Goal: Task Accomplishment & Management: Manage account settings

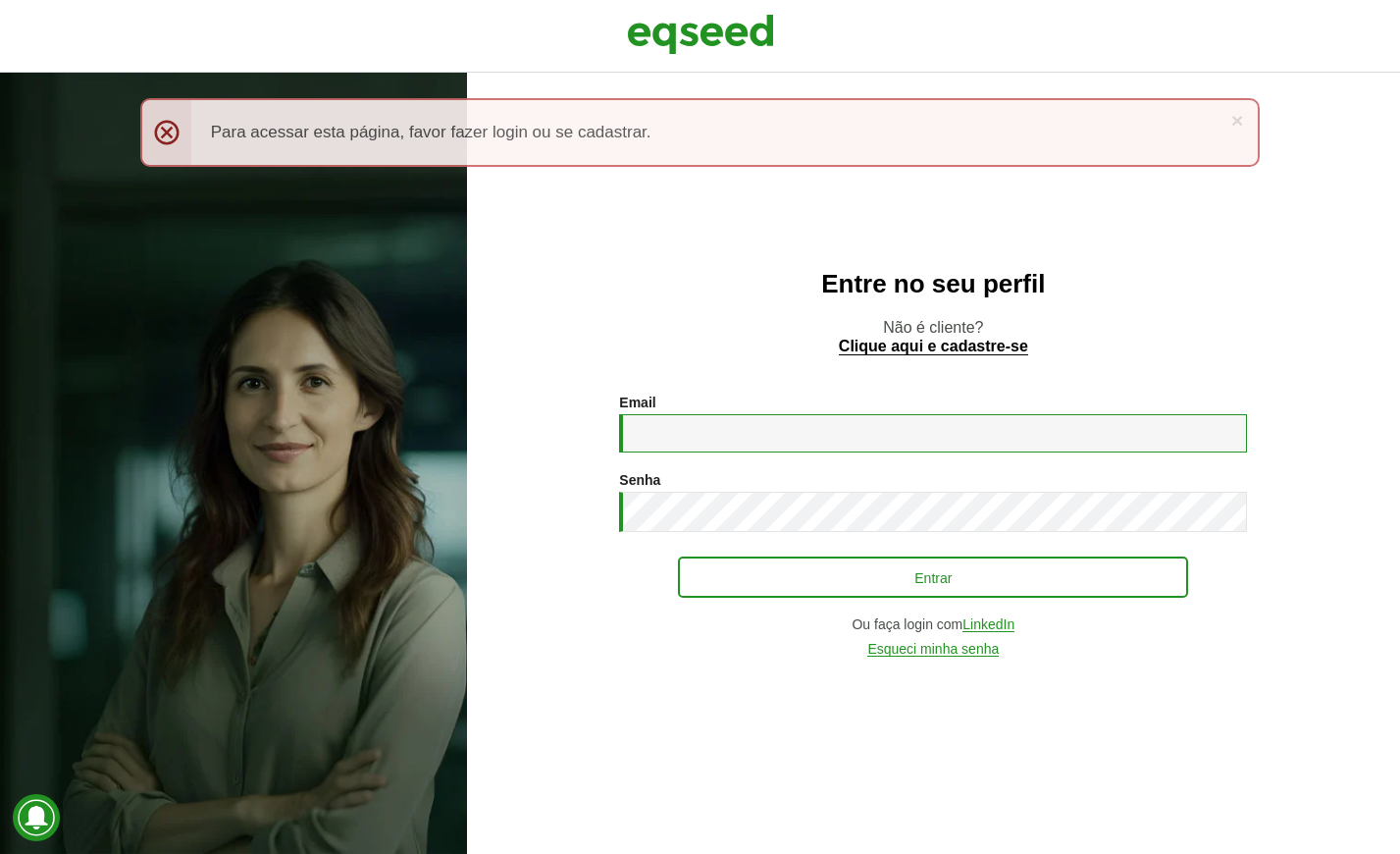
type input "**********"
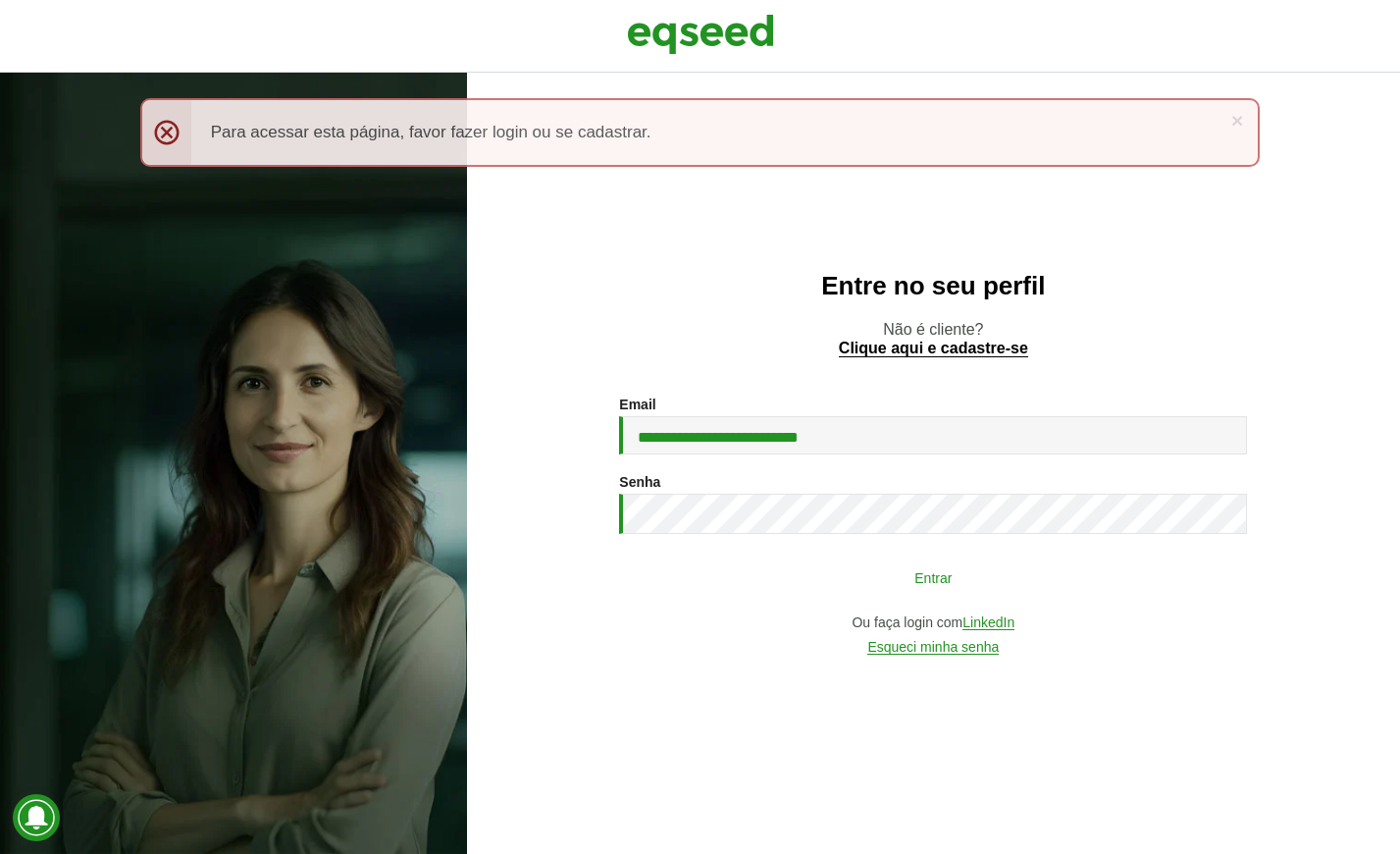
click at [779, 562] on button "Entrar" at bounding box center [932, 577] width 510 height 37
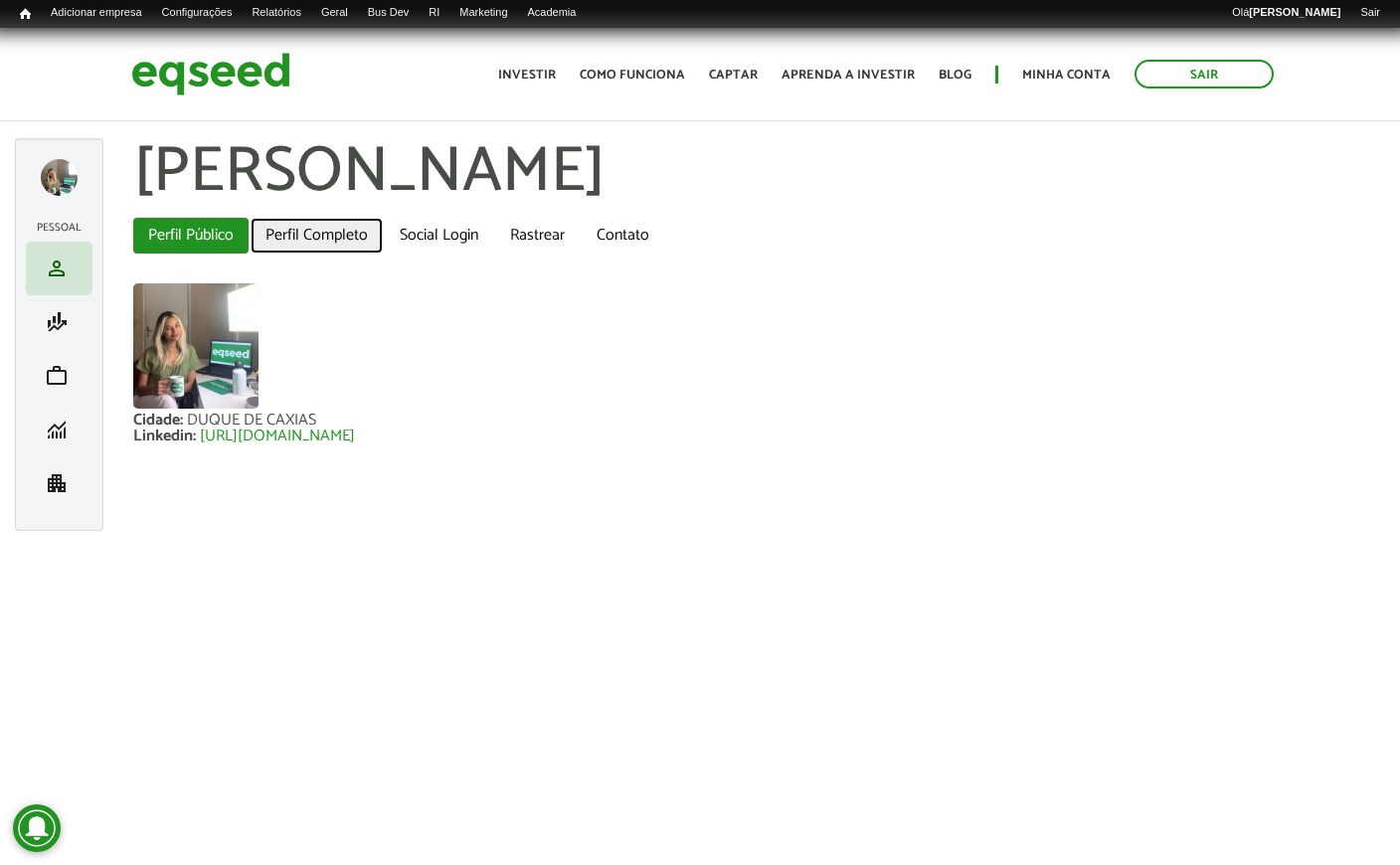
click at [370, 224] on link "Perfil Completo" at bounding box center [316, 235] width 133 height 36
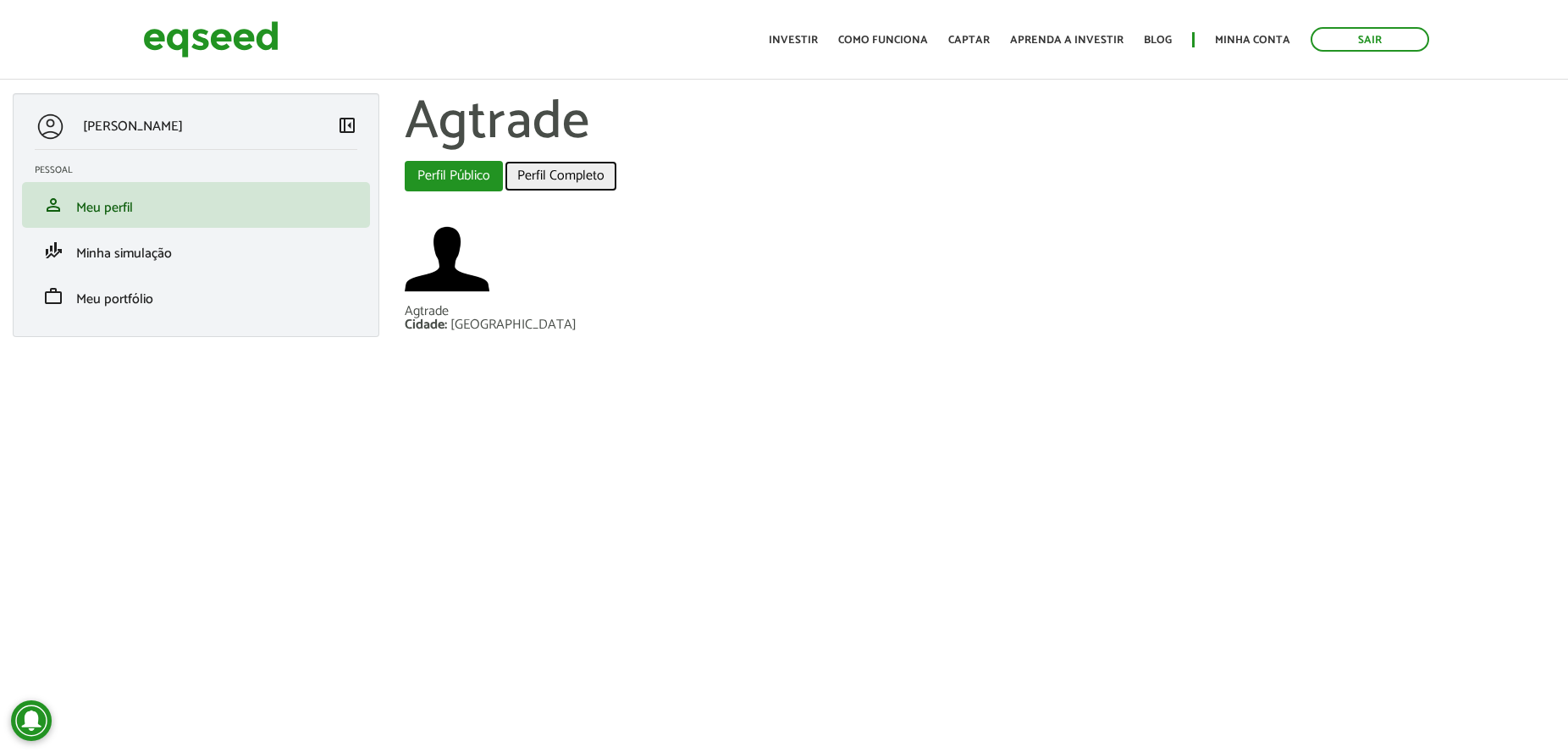
click at [529, 173] on link "Perfil Completo" at bounding box center [561, 176] width 113 height 31
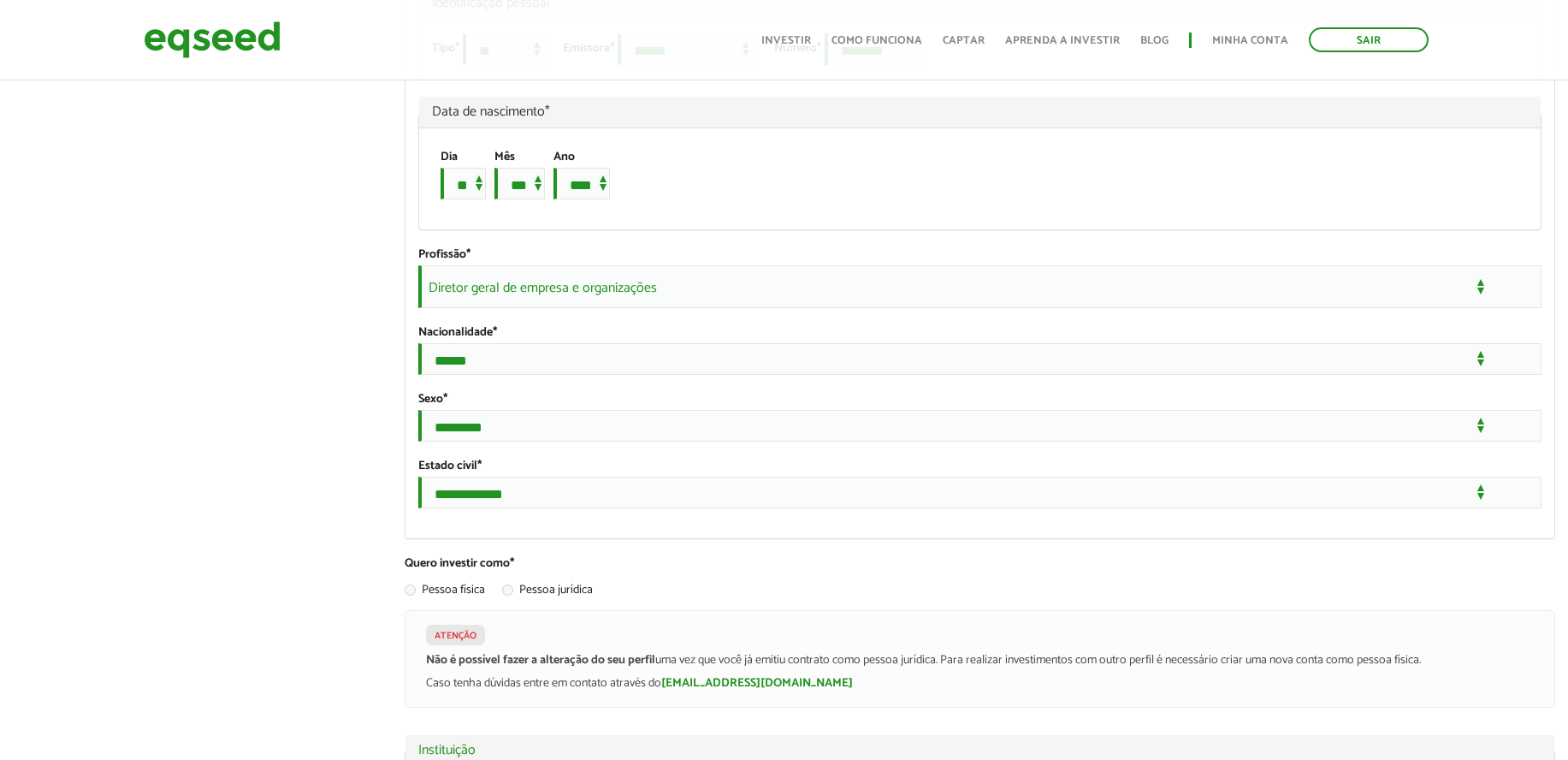
scroll to position [1498, 0]
type input "**********"
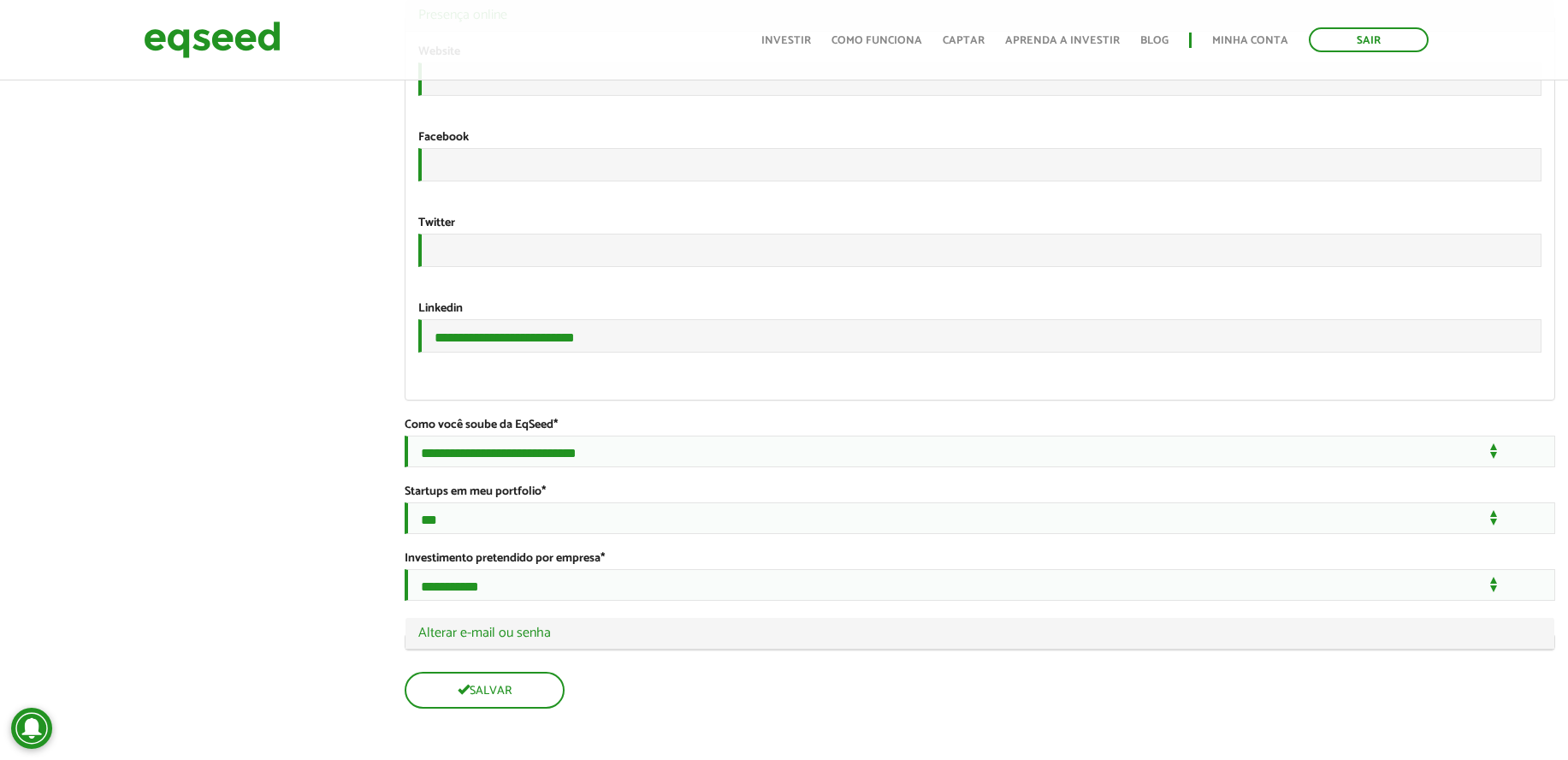
scroll to position [3595, 0]
click at [1015, 620] on legend "Ocultar Alterar e-mail ou senha" at bounding box center [980, 633] width 1149 height 32
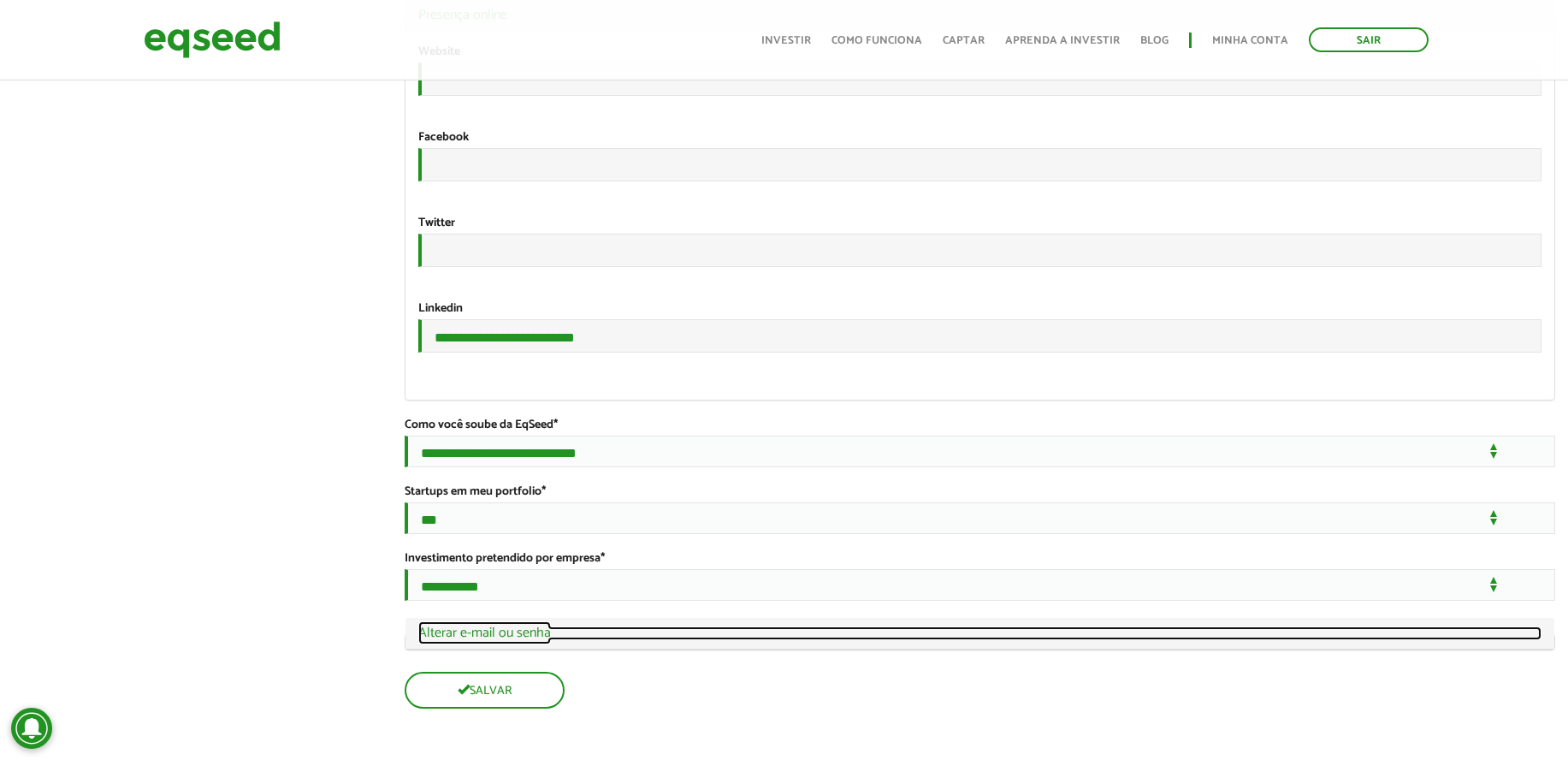
click at [1010, 626] on link "Ocultar Alterar e-mail ou senha" at bounding box center [980, 633] width 1123 height 14
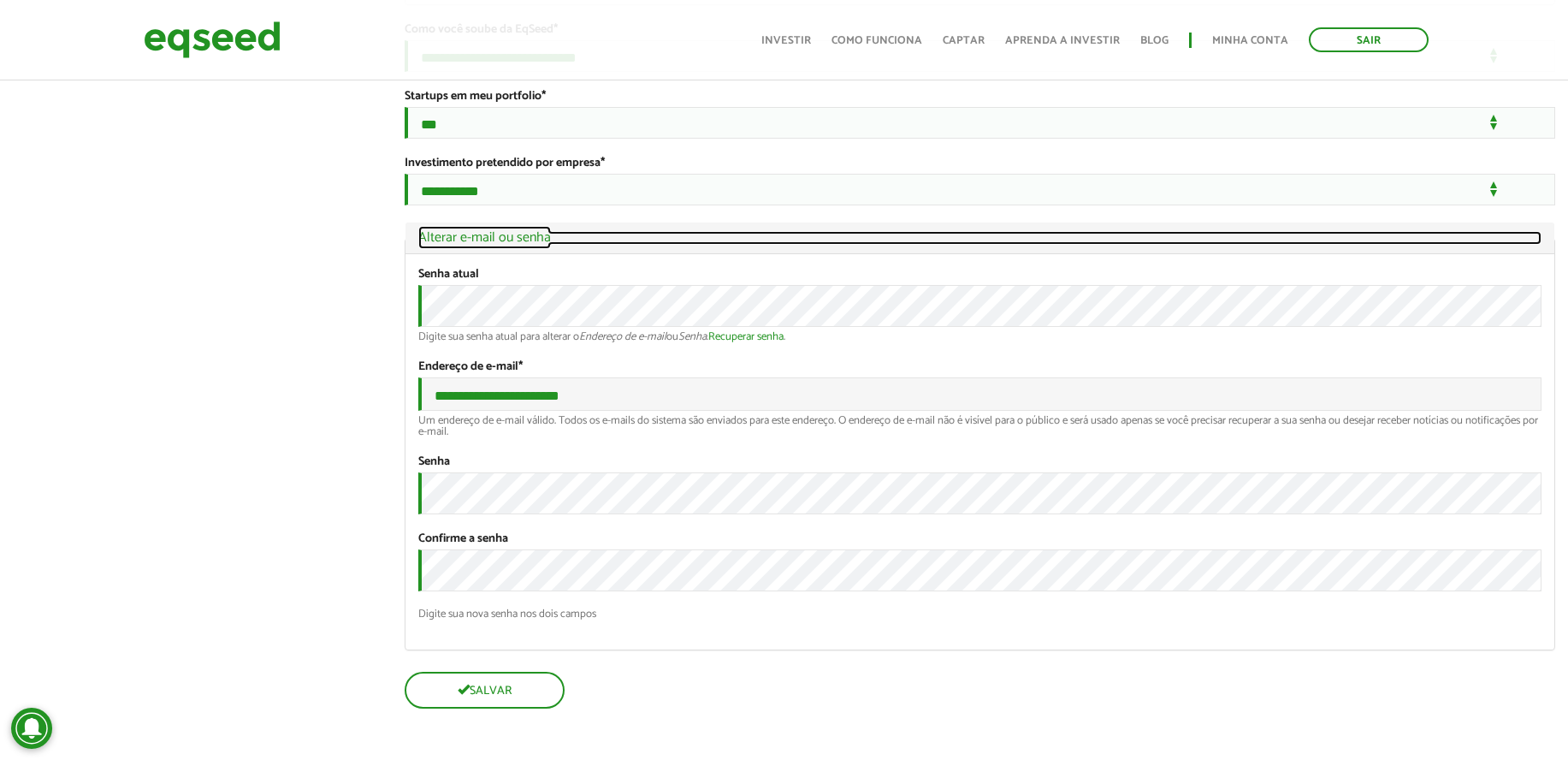
scroll to position [3998, 0]
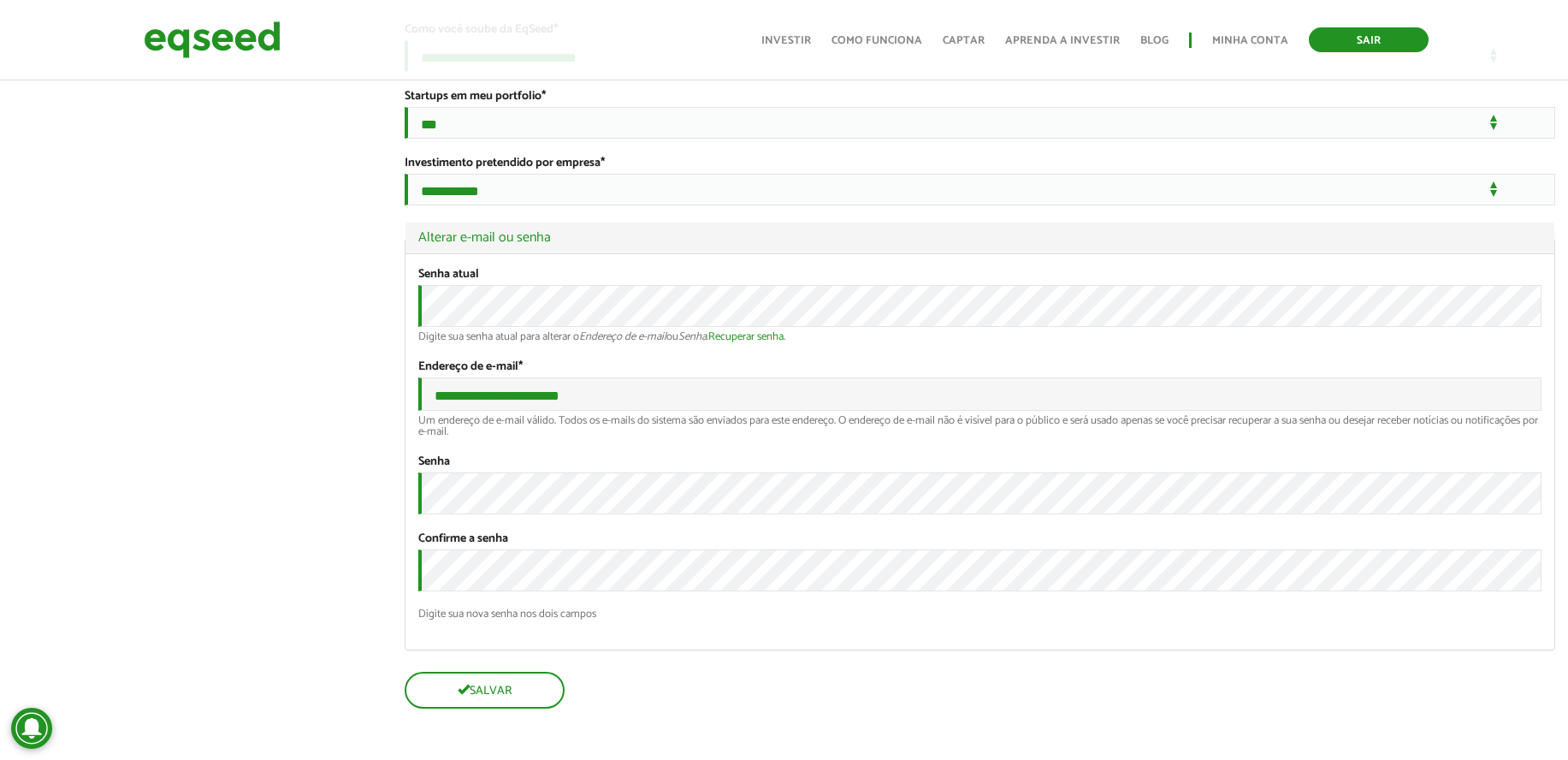
click at [1395, 37] on link "Sair" at bounding box center [1368, 40] width 119 height 25
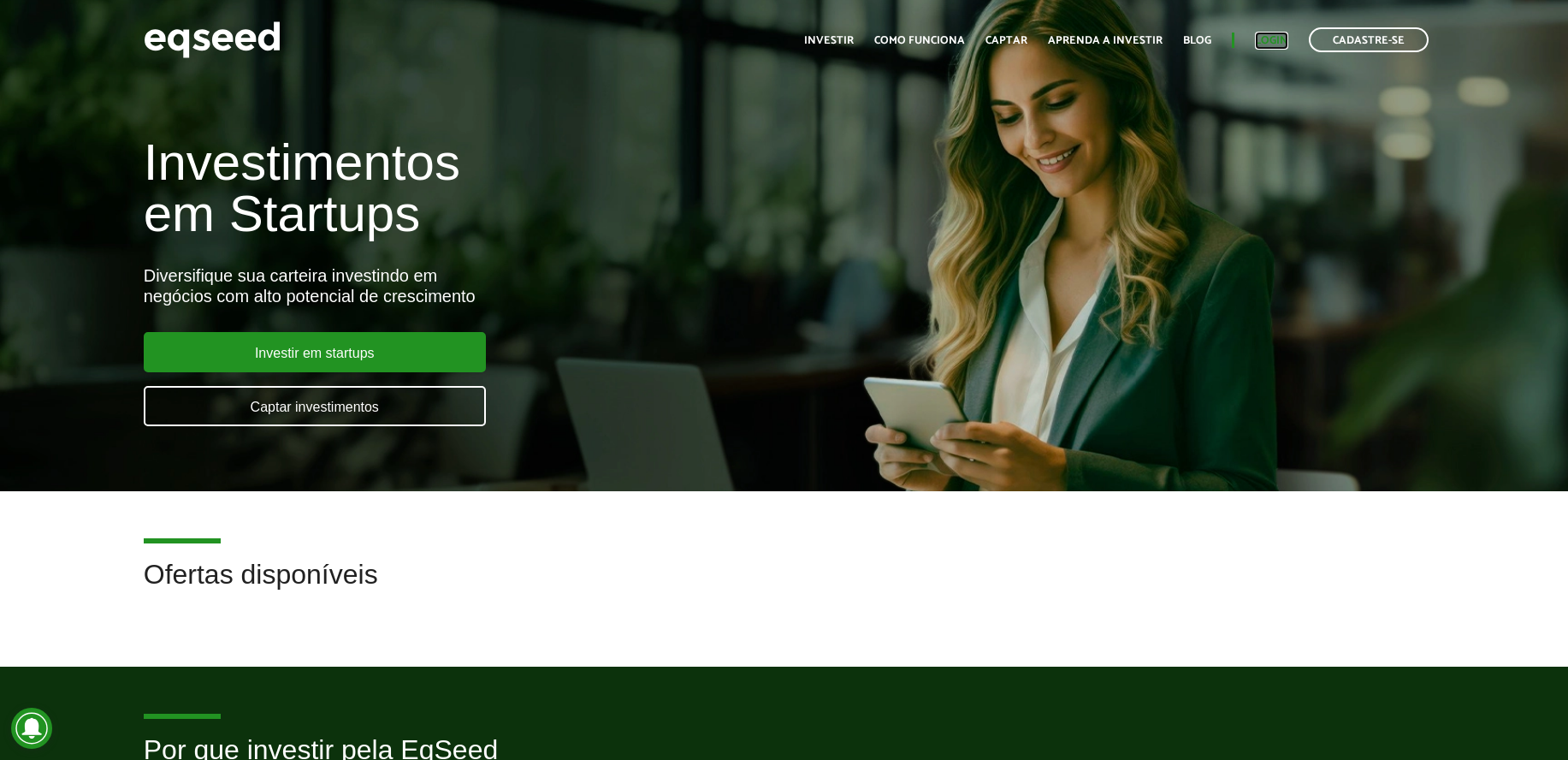
click at [1262, 39] on link "Login" at bounding box center [1272, 40] width 33 height 11
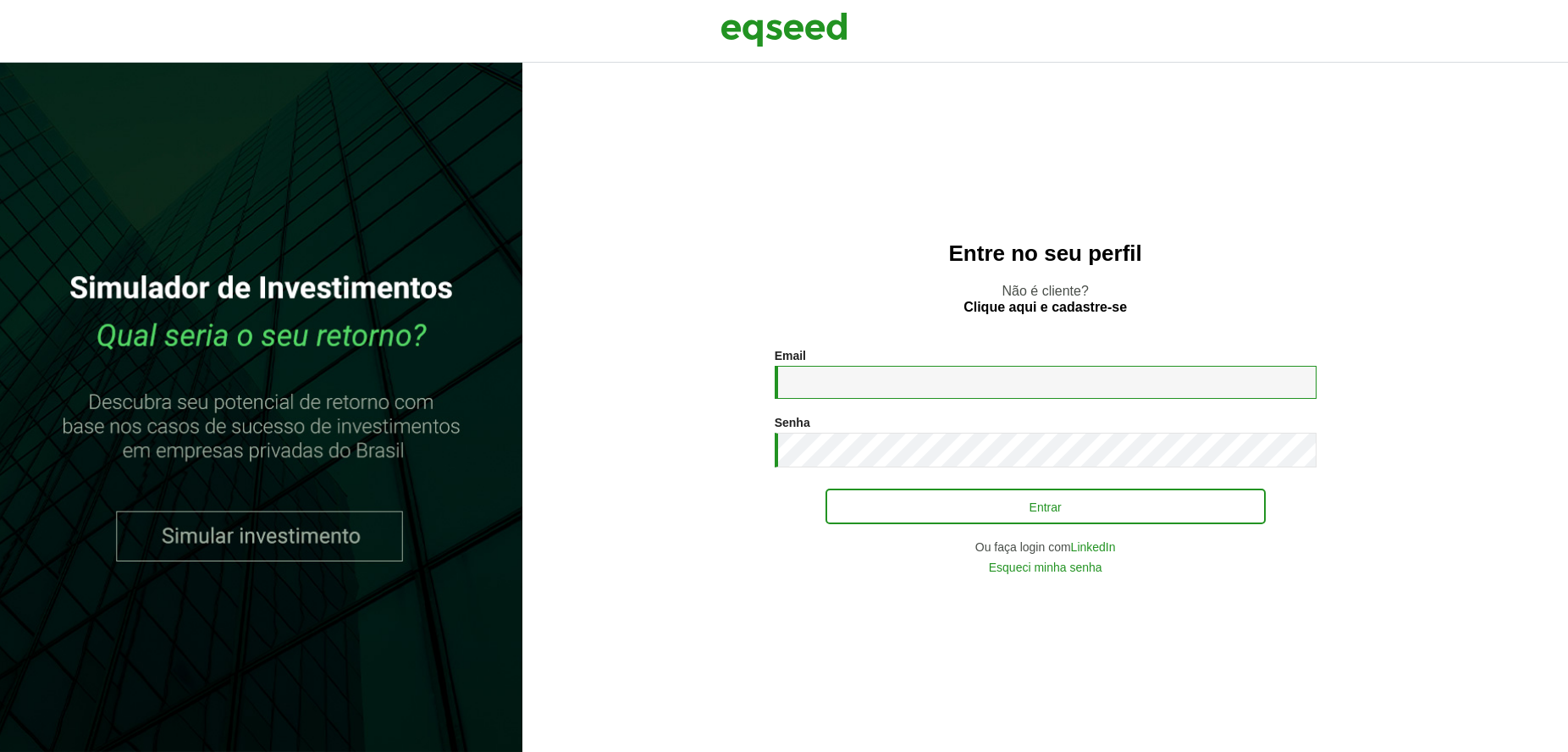
type input "**********"
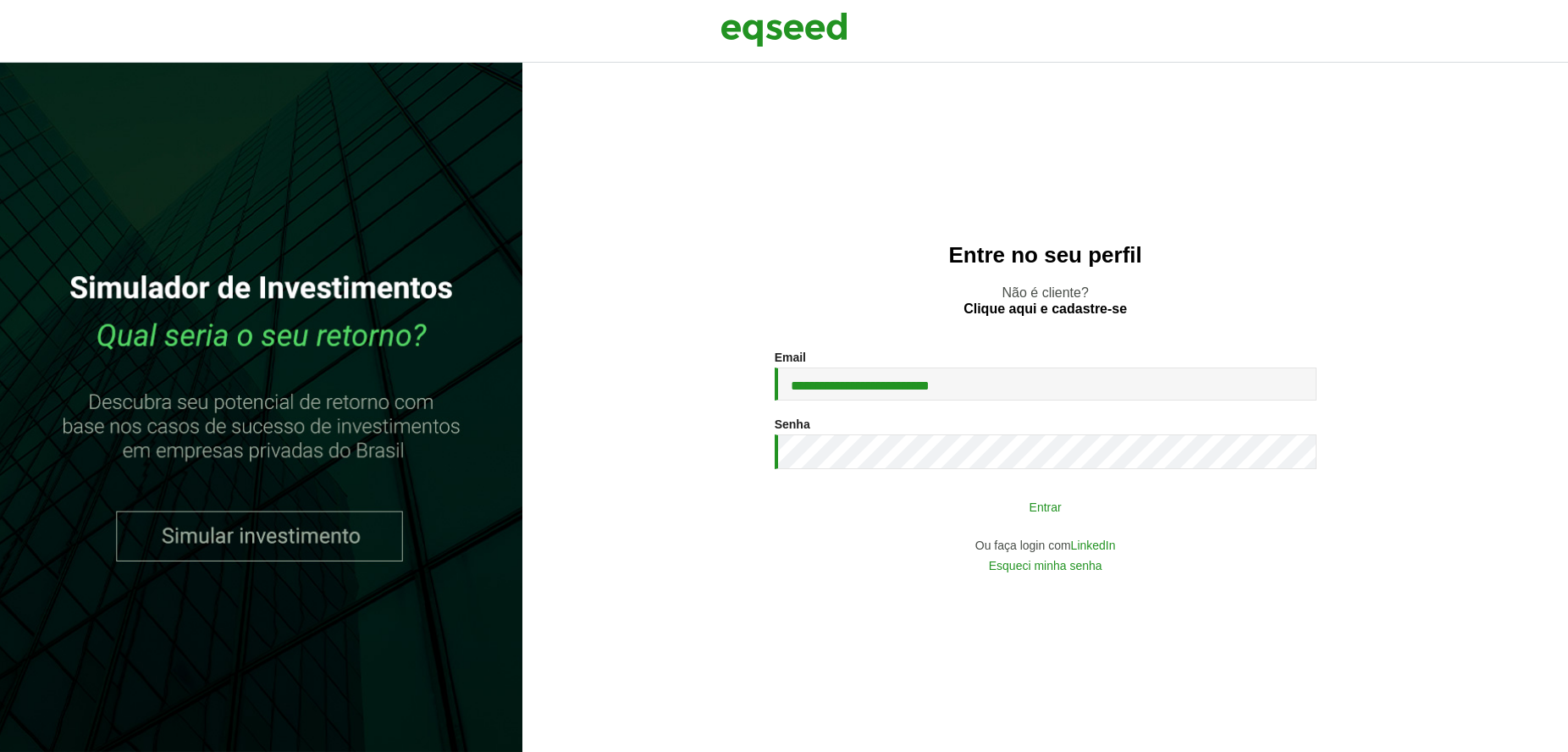
click at [1069, 497] on button "Entrar" at bounding box center [1045, 506] width 440 height 32
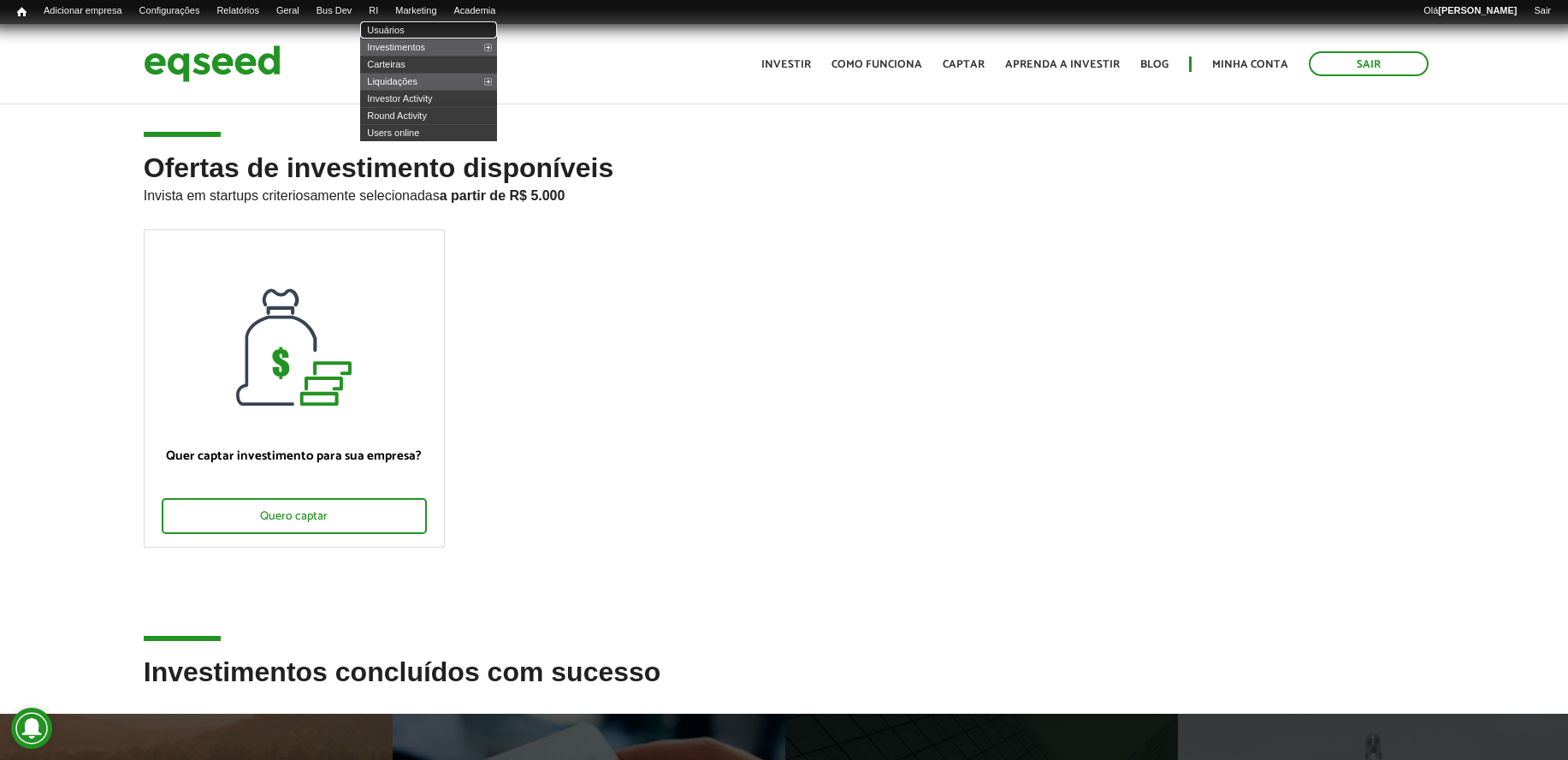
click at [411, 31] on link "Usuários" at bounding box center [428, 30] width 137 height 17
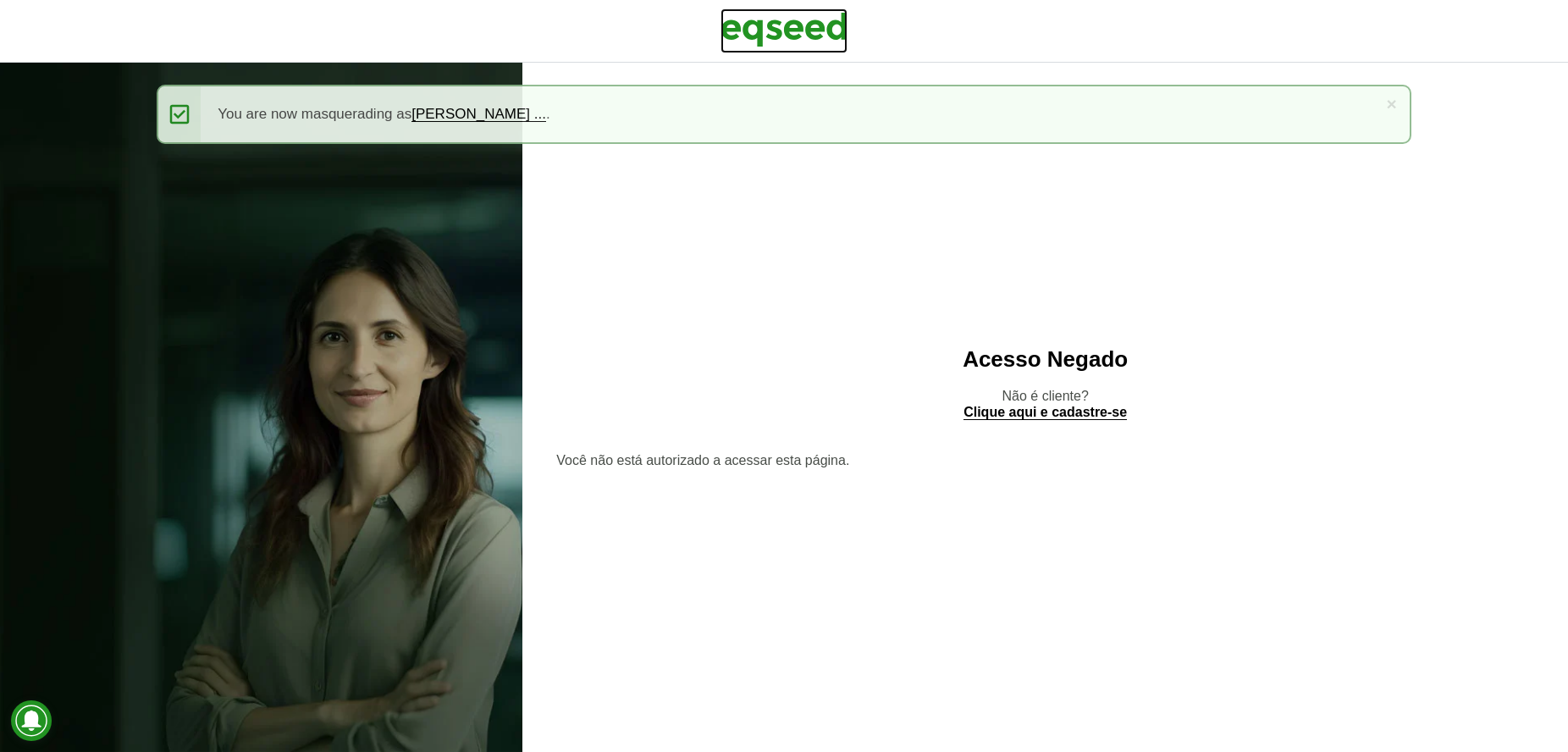
click at [843, 31] on img at bounding box center [784, 30] width 127 height 42
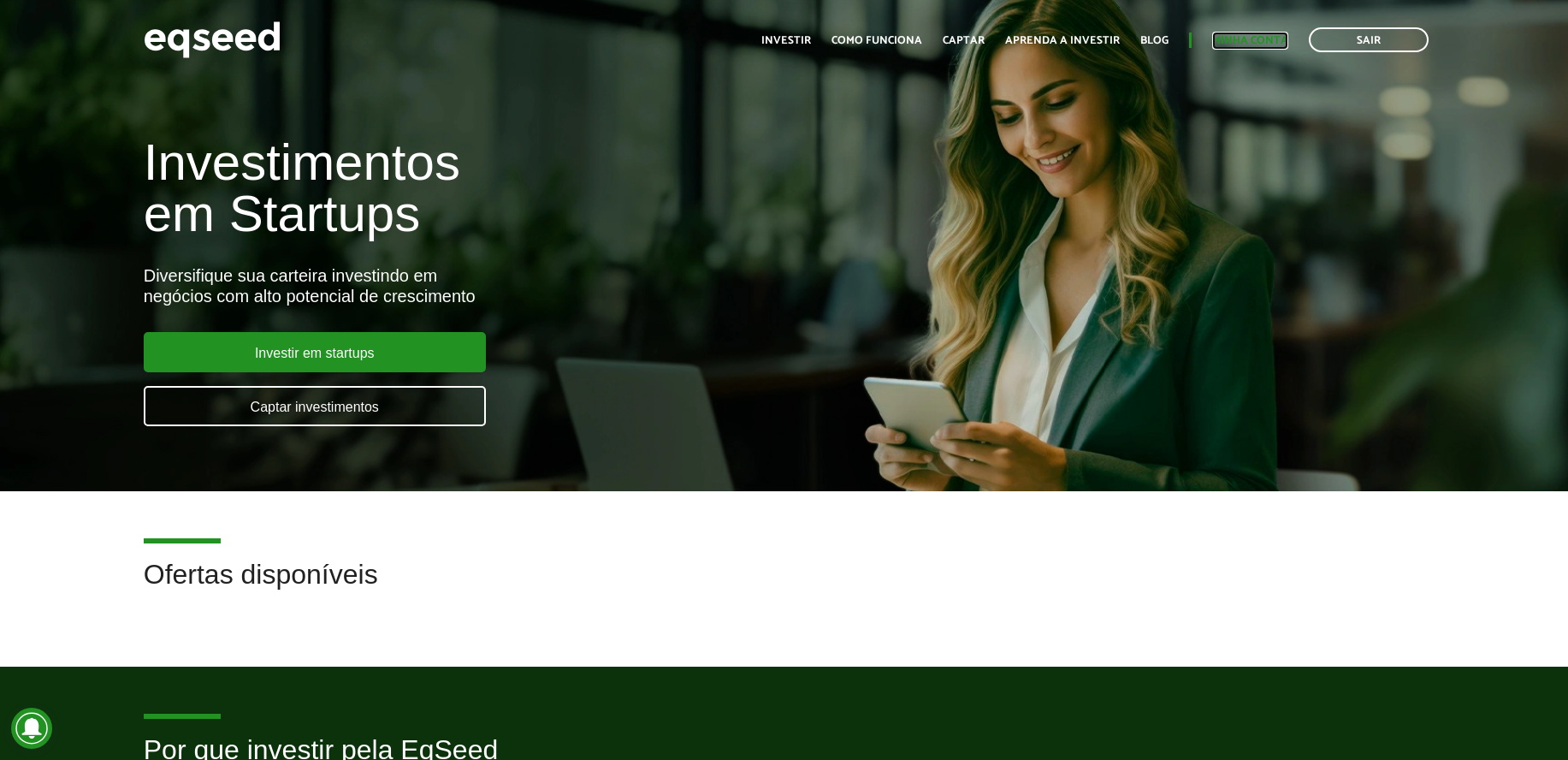
click at [1279, 35] on link "Minha conta" at bounding box center [1250, 40] width 76 height 11
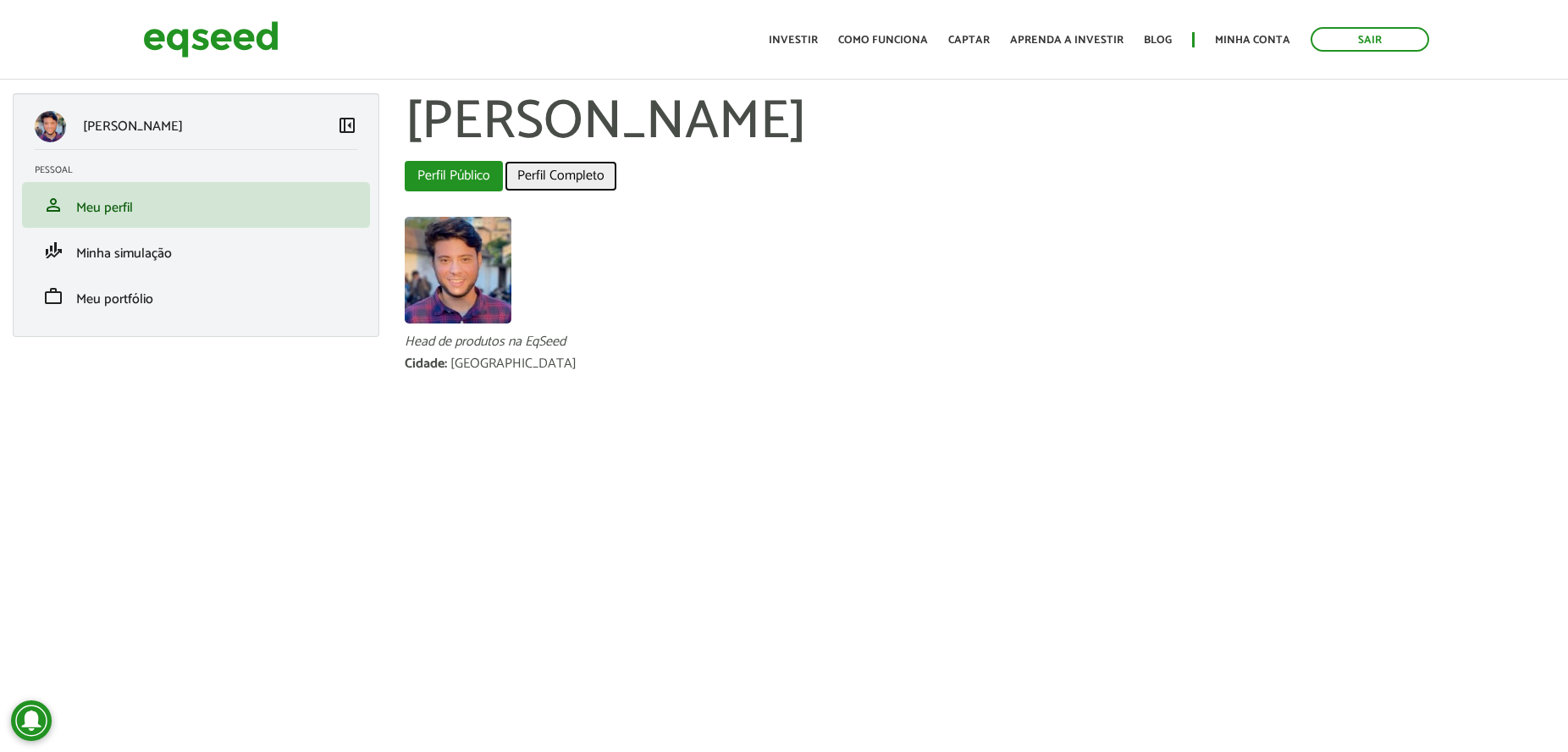
click at [599, 182] on link "Perfil Completo" at bounding box center [561, 176] width 113 height 31
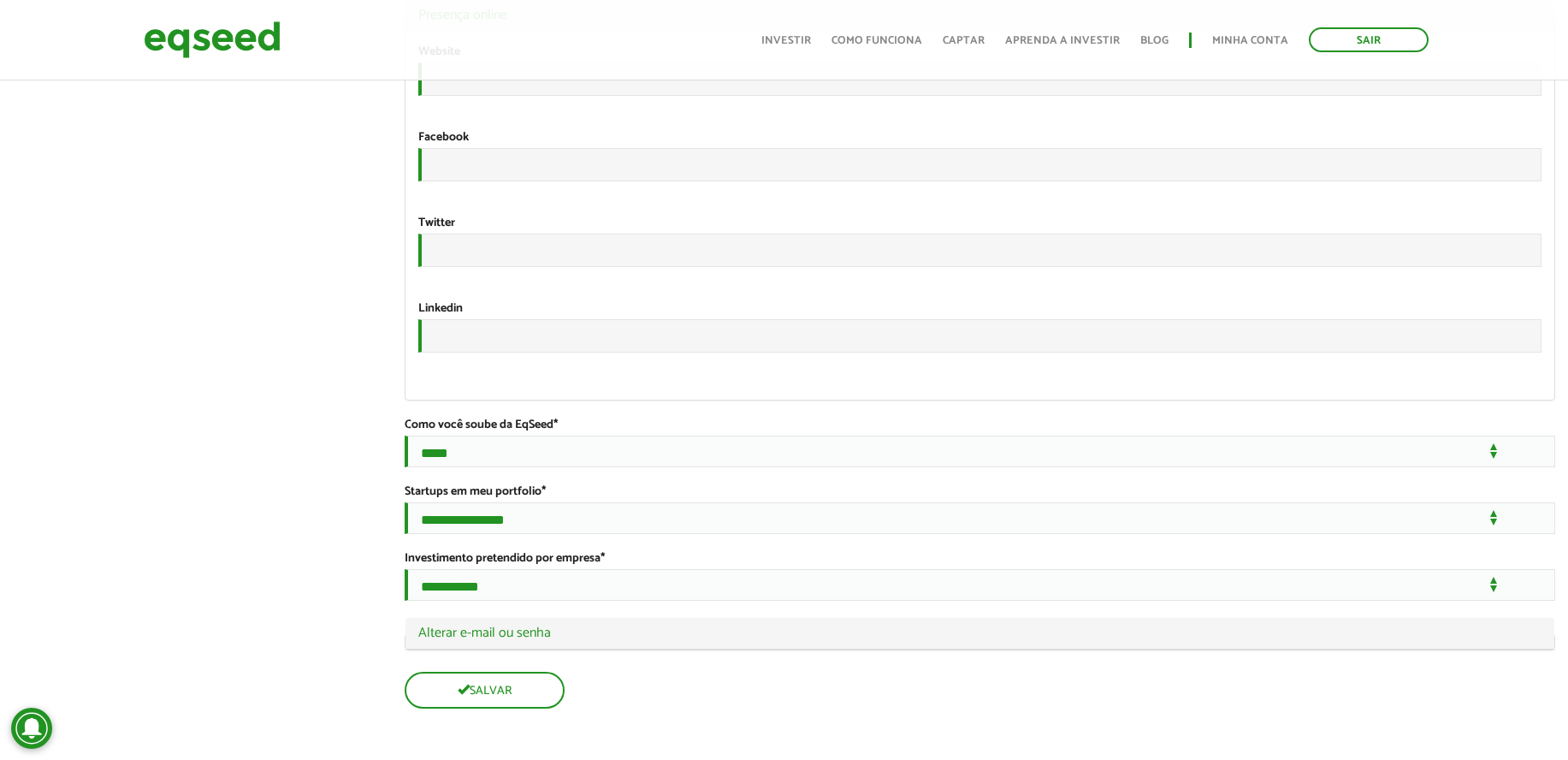
scroll to position [3219, 0]
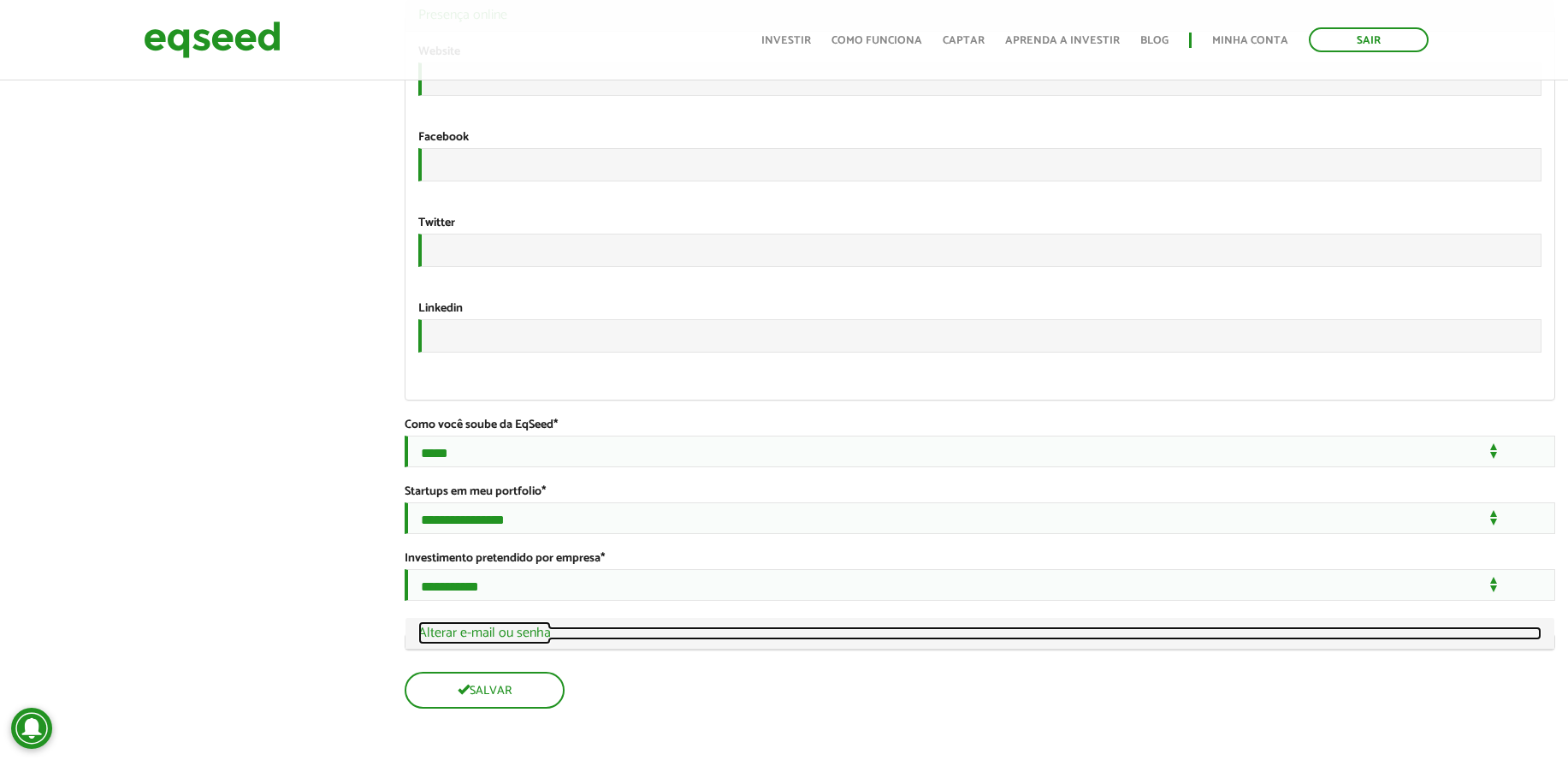
click at [483, 626] on link "Ocultar Alterar e-mail ou senha" at bounding box center [980, 633] width 1123 height 14
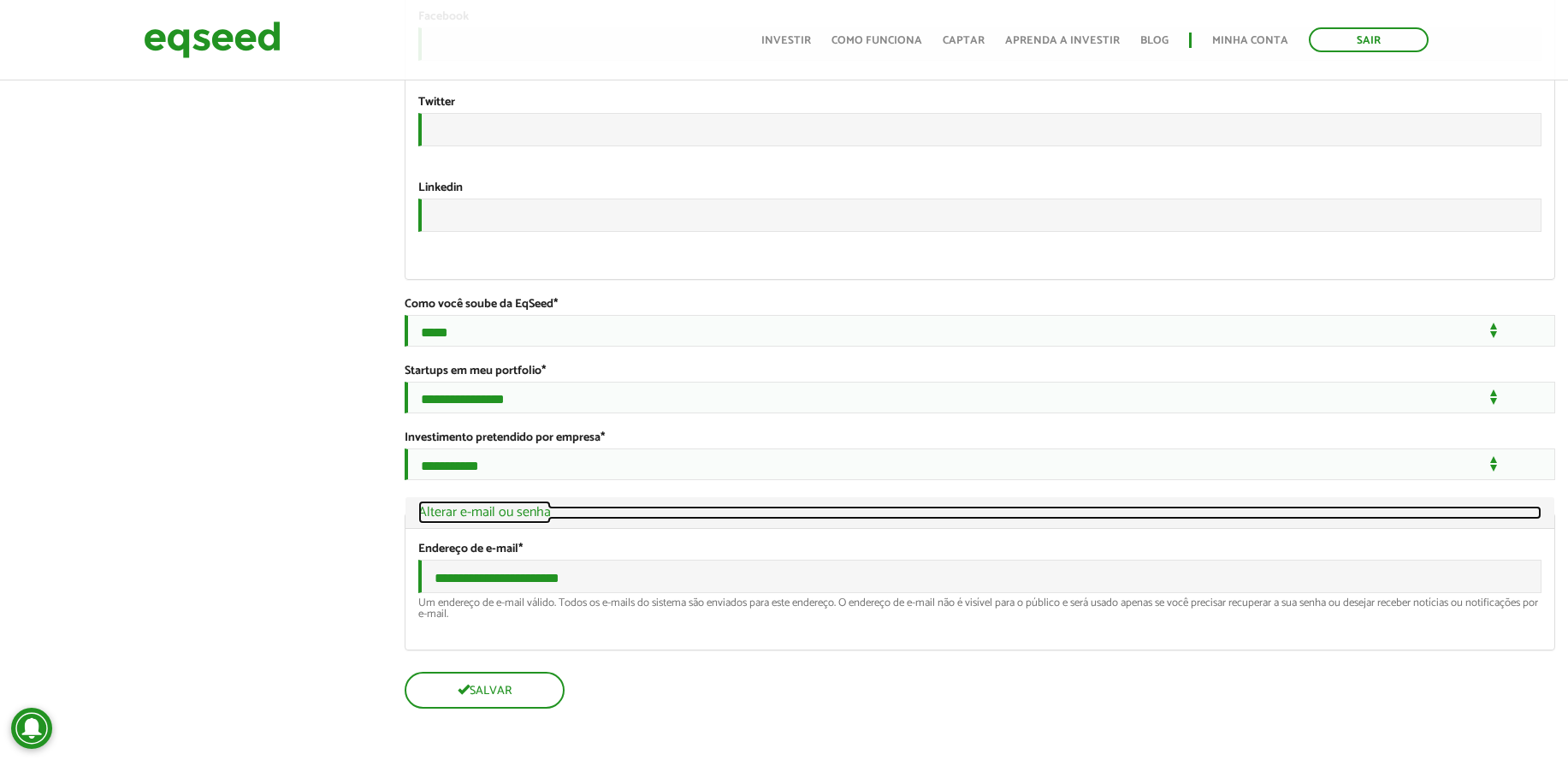
scroll to position [3349, 0]
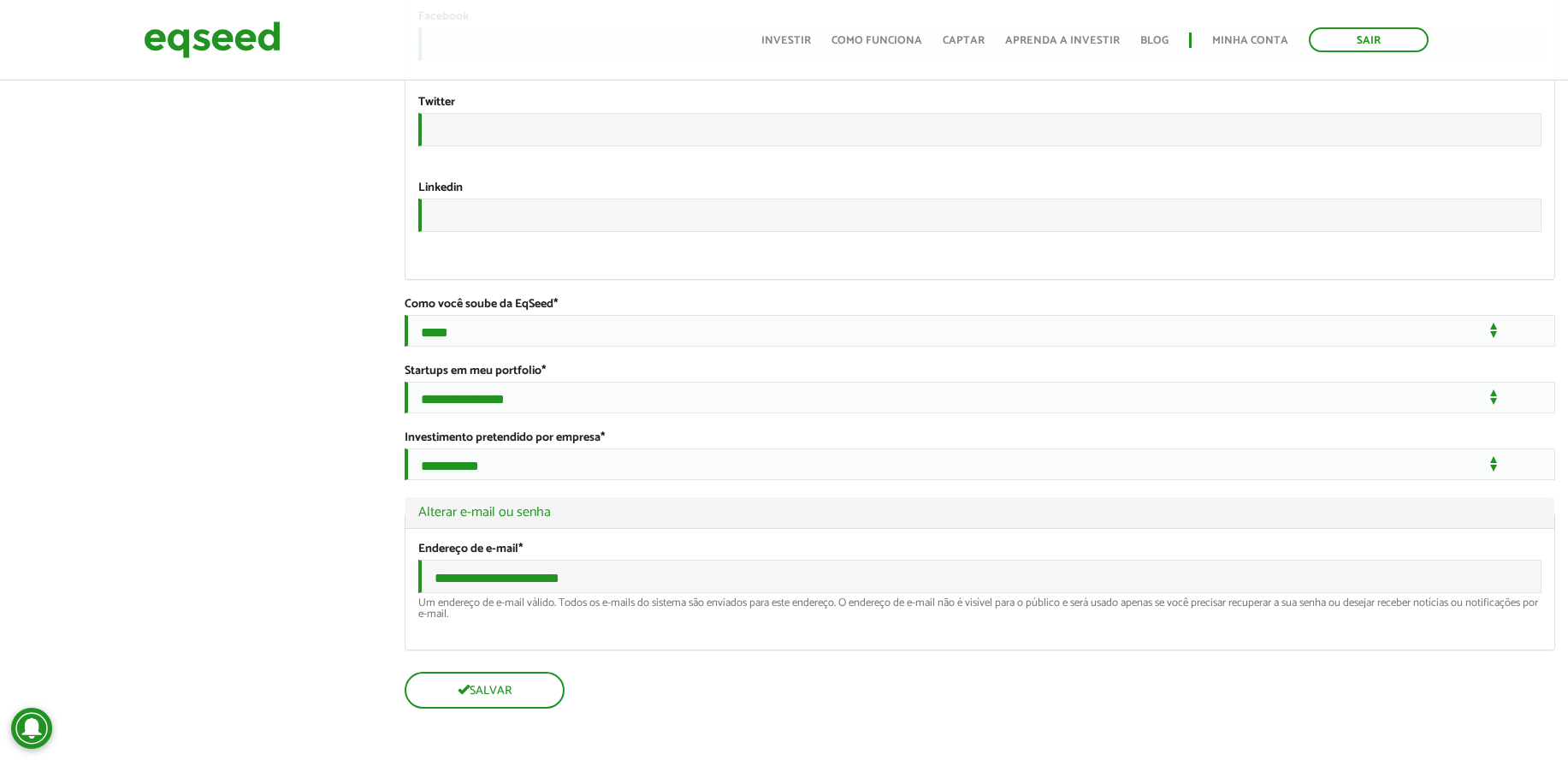
click at [574, 635] on div "**********" at bounding box center [980, 589] width 1149 height 120
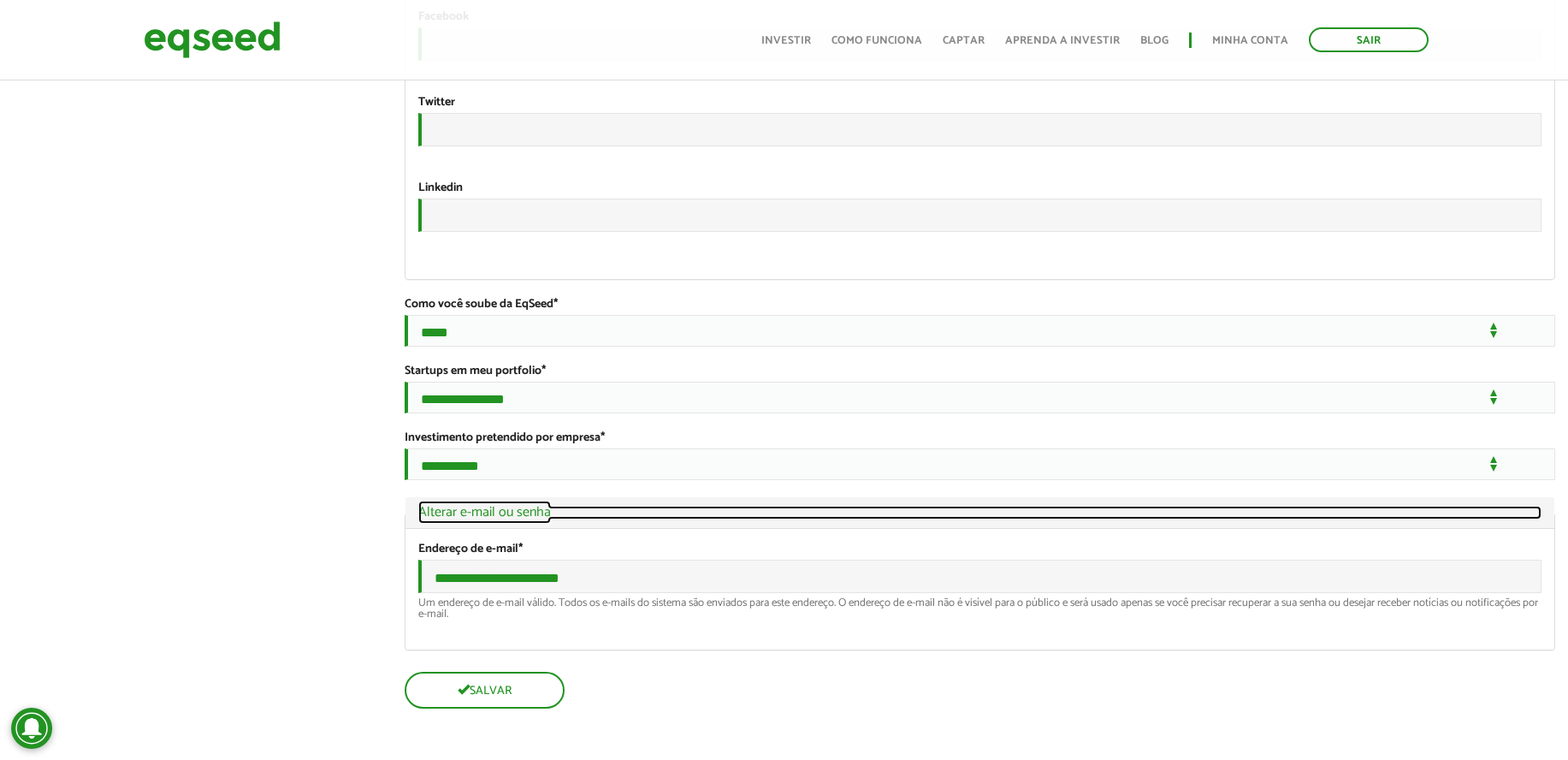
click at [544, 506] on link "Ocultar Alterar e-mail ou senha" at bounding box center [980, 513] width 1123 height 14
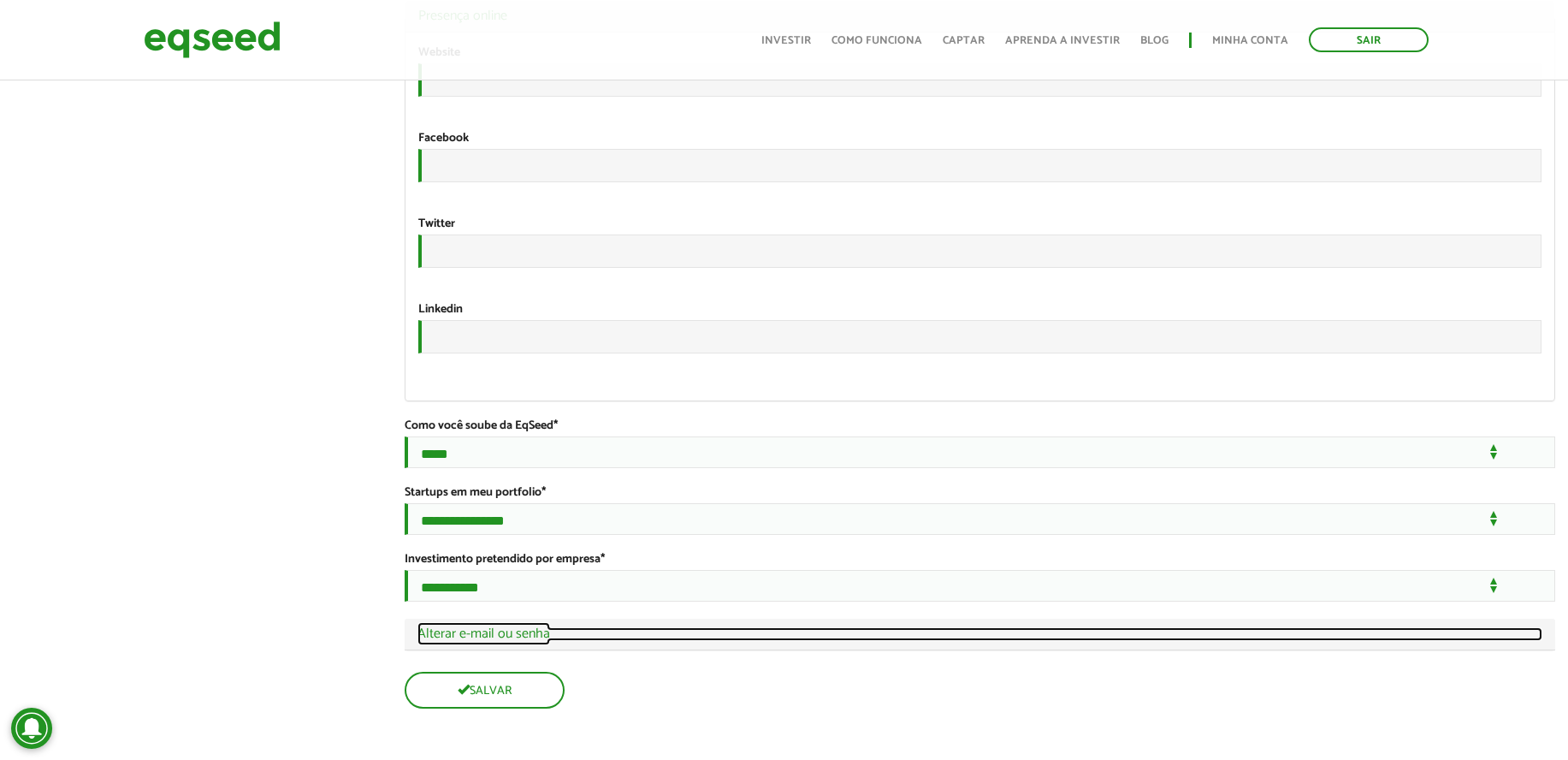
scroll to position [3219, 0]
click at [513, 633] on link "Exibir Alterar e-mail ou senha" at bounding box center [980, 634] width 1125 height 14
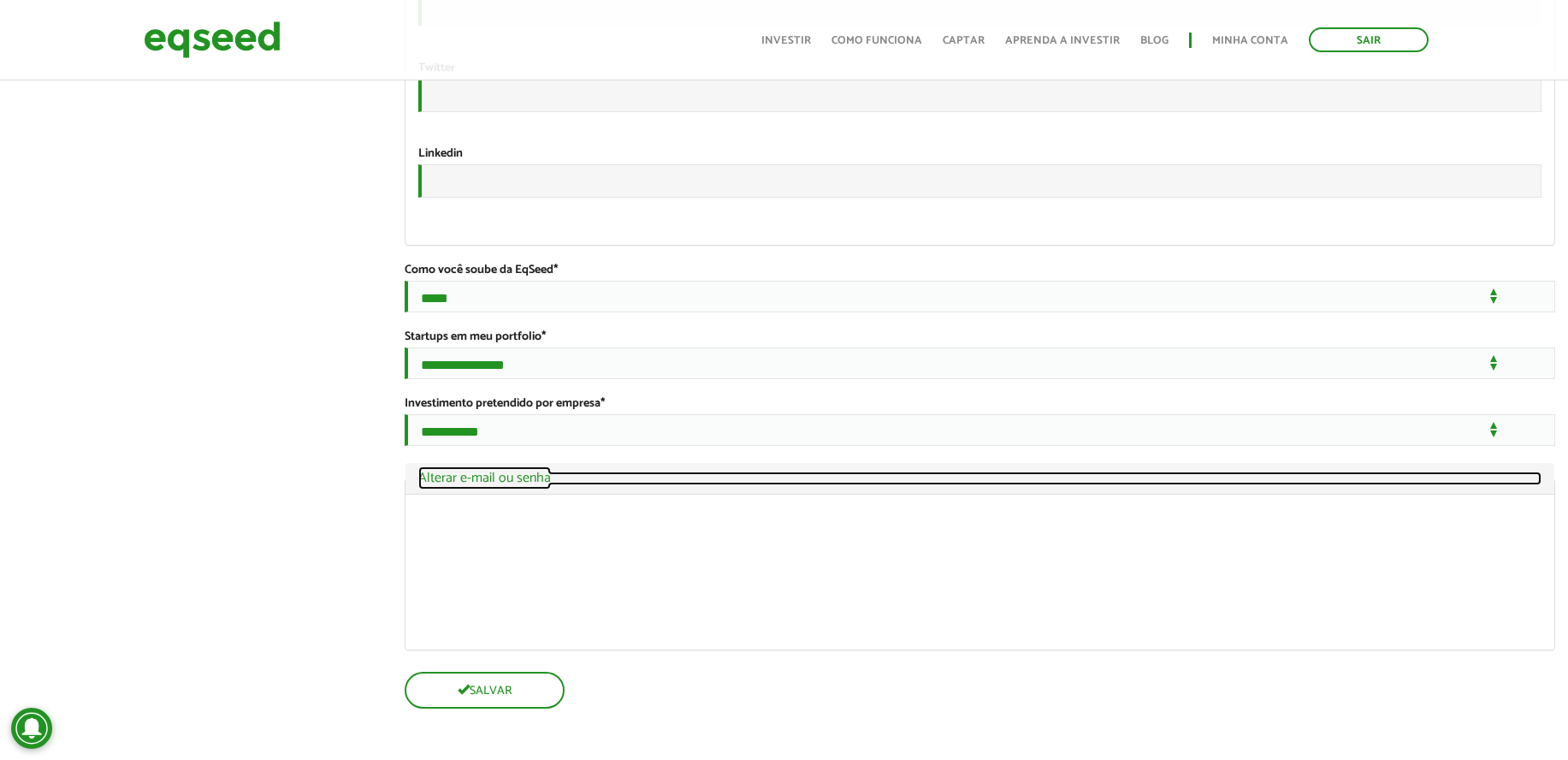
scroll to position [3286, 0]
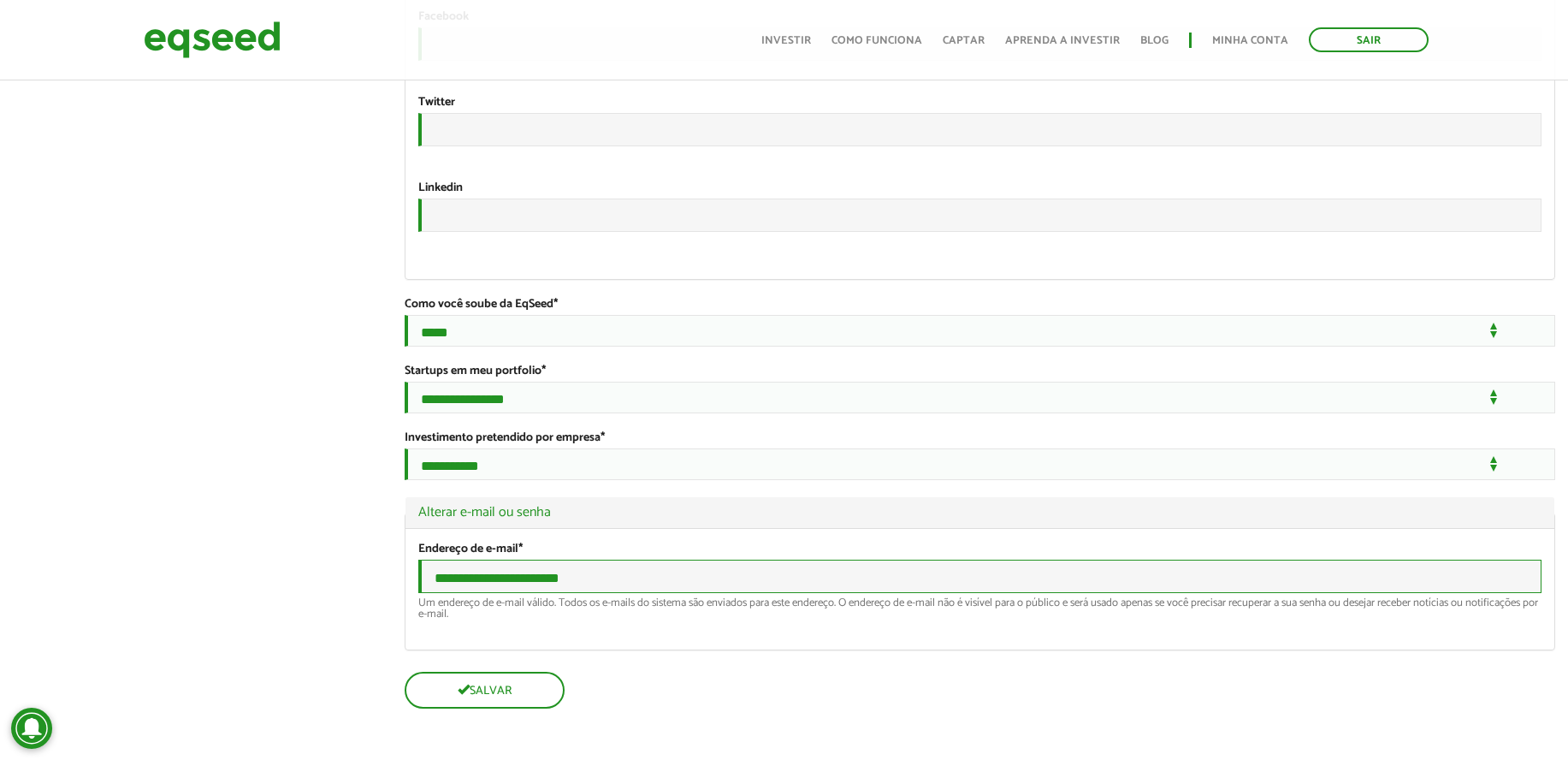
click at [544, 593] on input "**********" at bounding box center [980, 576] width 1123 height 33
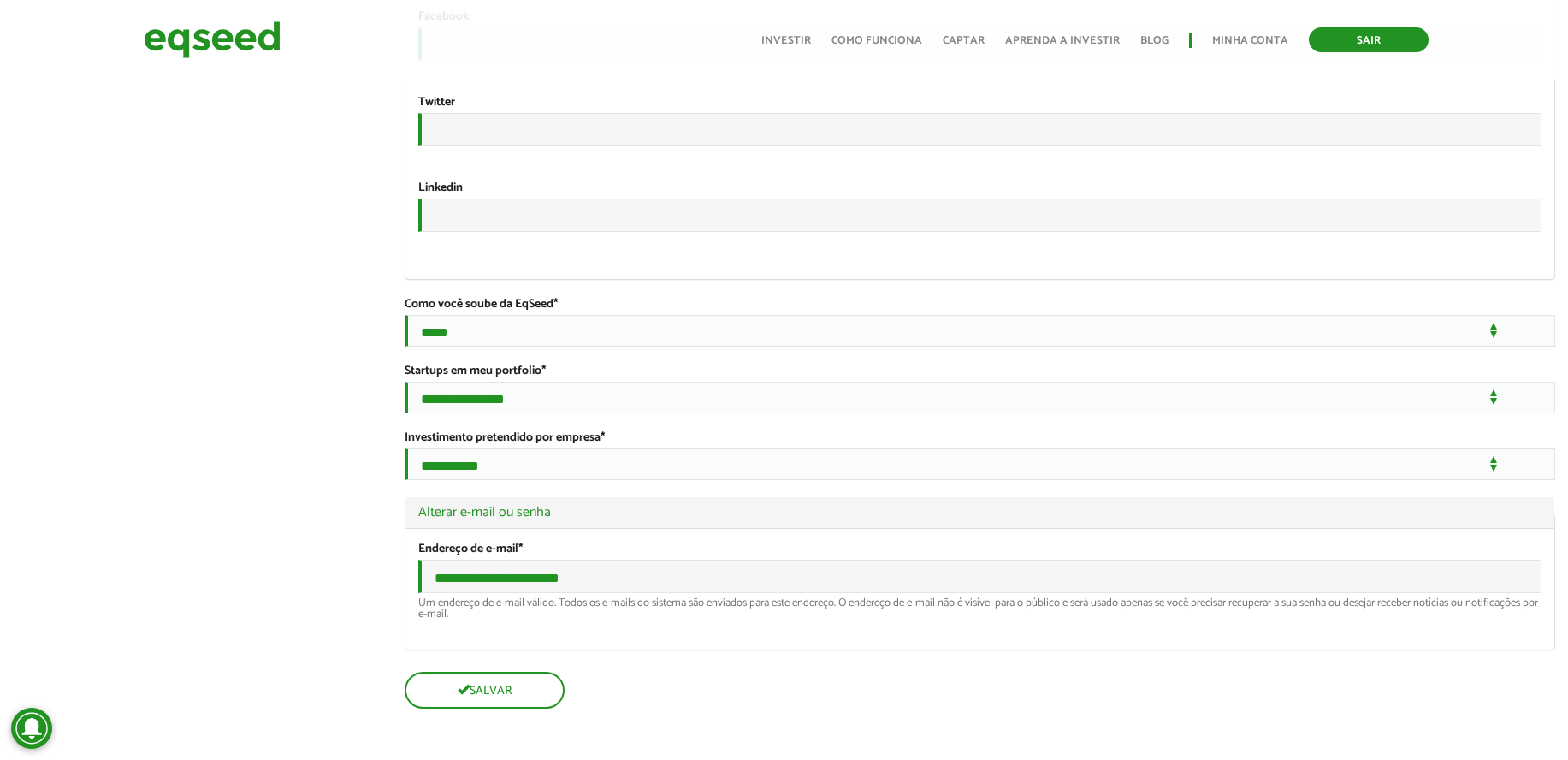
click at [1358, 39] on link "Sair" at bounding box center [1368, 40] width 119 height 25
